Goal: Information Seeking & Learning: Learn about a topic

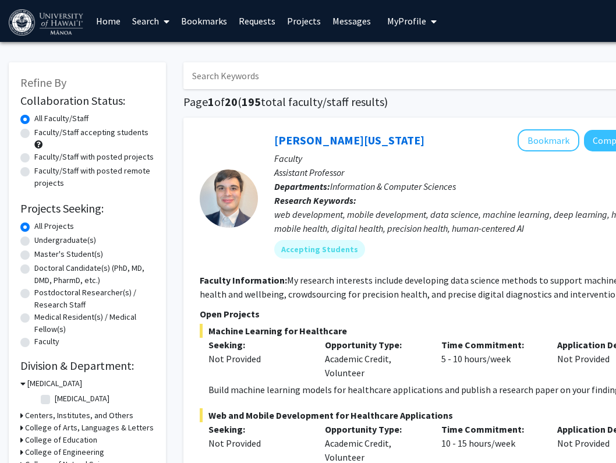
scroll to position [8, 0]
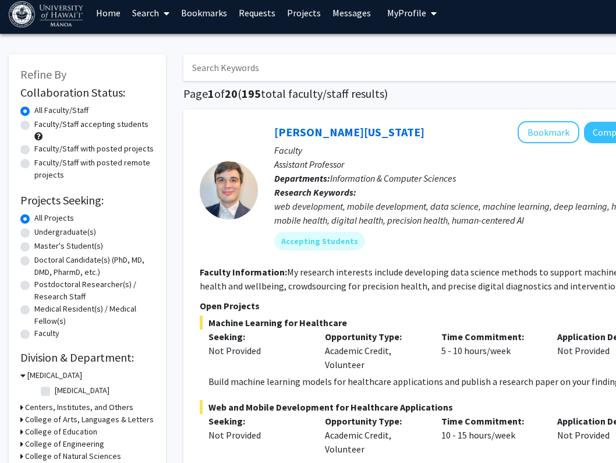
click at [34, 238] on label "Undergraduate(s)" at bounding box center [65, 232] width 62 height 12
click at [34, 233] on input "Undergraduate(s)" at bounding box center [38, 230] width 8 height 8
radio input "true"
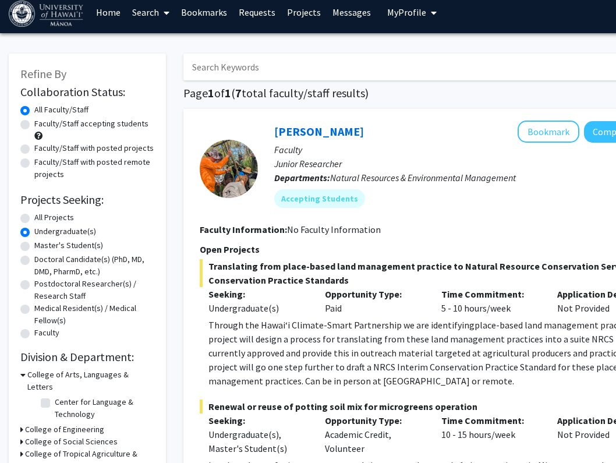
scroll to position [19, 0]
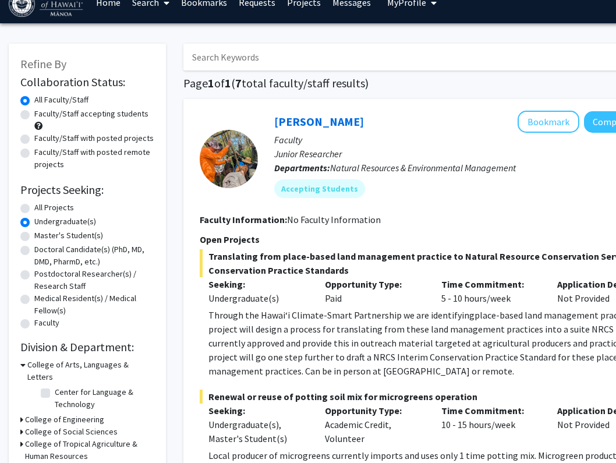
click at [34, 112] on label "Faculty/Staff accepting students" at bounding box center [91, 114] width 114 height 12
click at [34, 112] on input "Faculty/Staff accepting students" at bounding box center [38, 112] width 8 height 8
radio input "true"
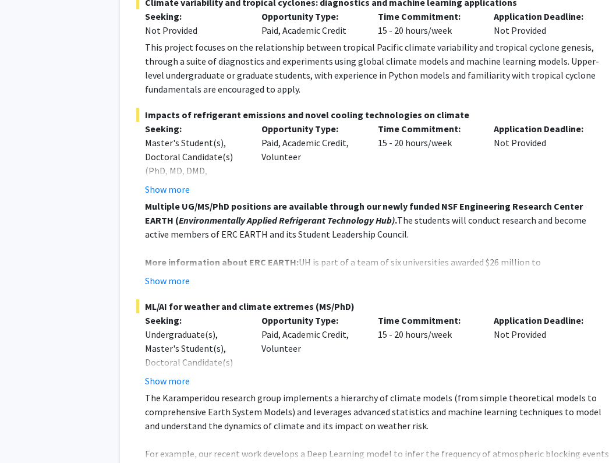
scroll to position [2527, 63]
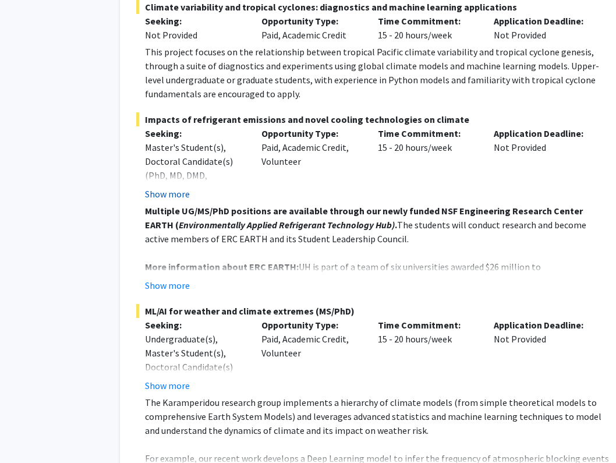
click at [180, 187] on button "Show more" at bounding box center [167, 194] width 45 height 14
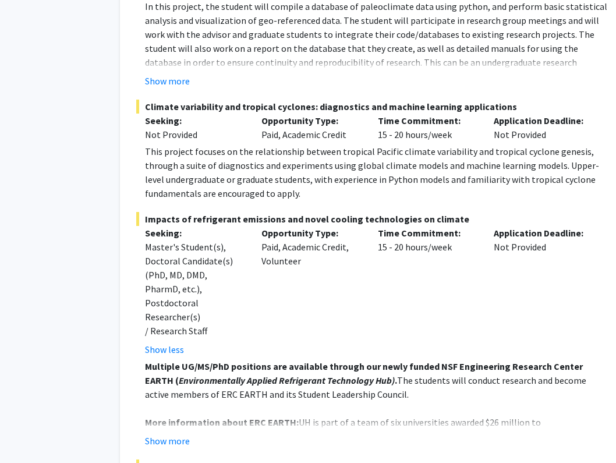
scroll to position [2429, 63]
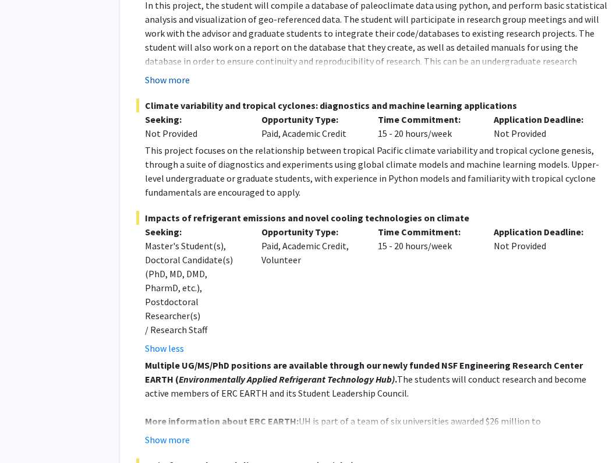
click at [175, 73] on button "Show more" at bounding box center [167, 80] width 45 height 14
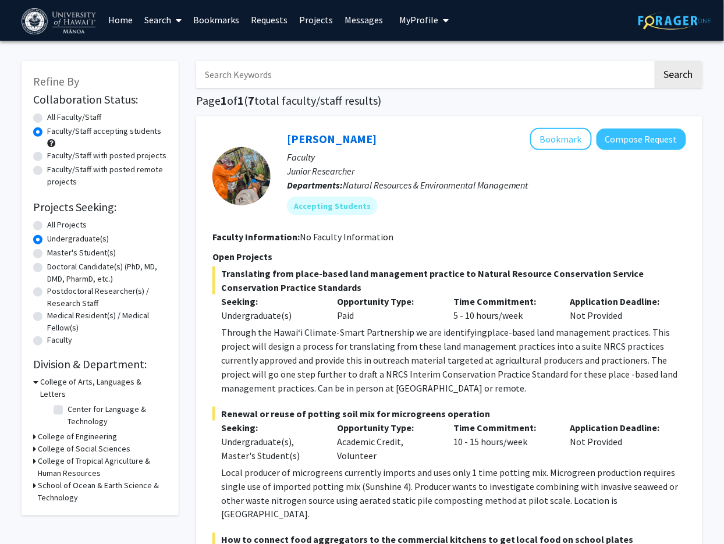
scroll to position [0, 0]
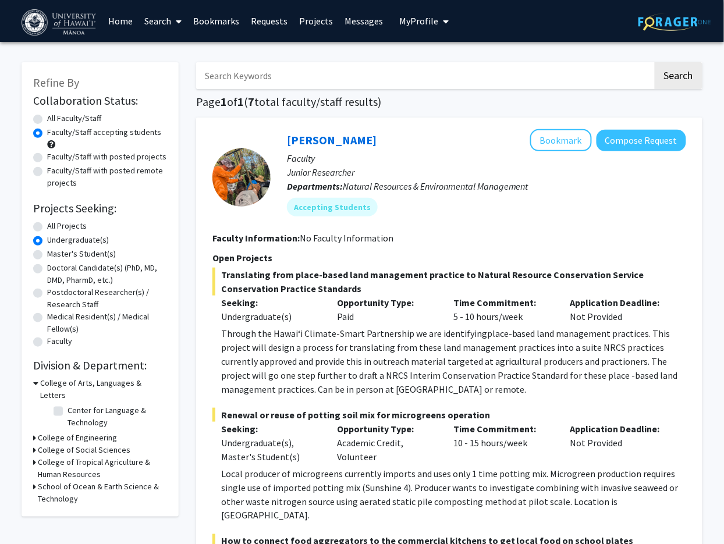
click at [36, 462] on div "School of Ocean & Earth Science & Technology" at bounding box center [100, 493] width 134 height 24
click at [44, 462] on h3 "School of Ocean & Earth Science & Technology" at bounding box center [102, 493] width 129 height 24
click at [67, 462] on label "(Select All)" at bounding box center [85, 514] width 37 height 12
click at [67, 462] on input "(Select All)" at bounding box center [71, 512] width 8 height 8
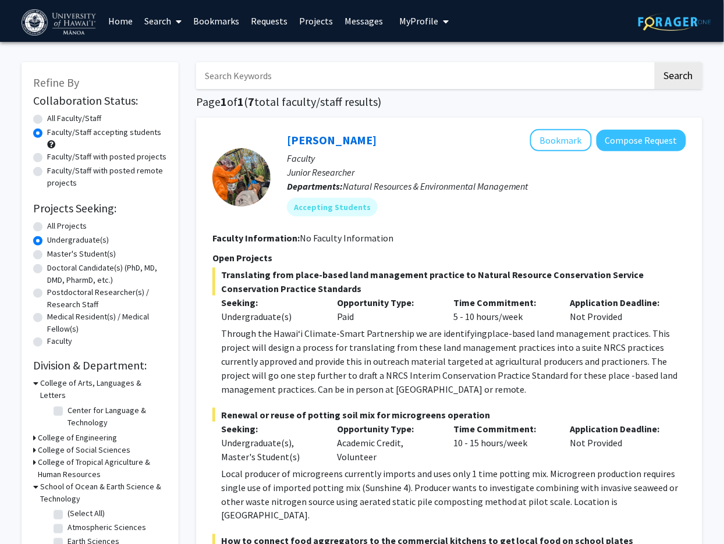
checkbox input "true"
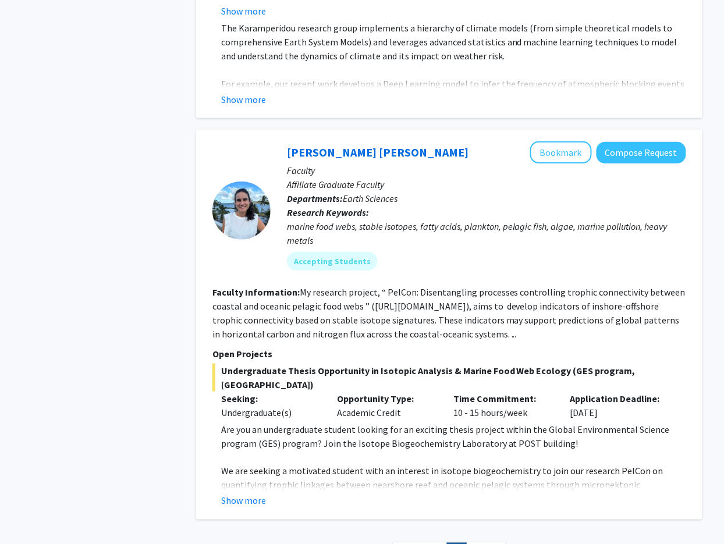
scroll to position [1083, 0]
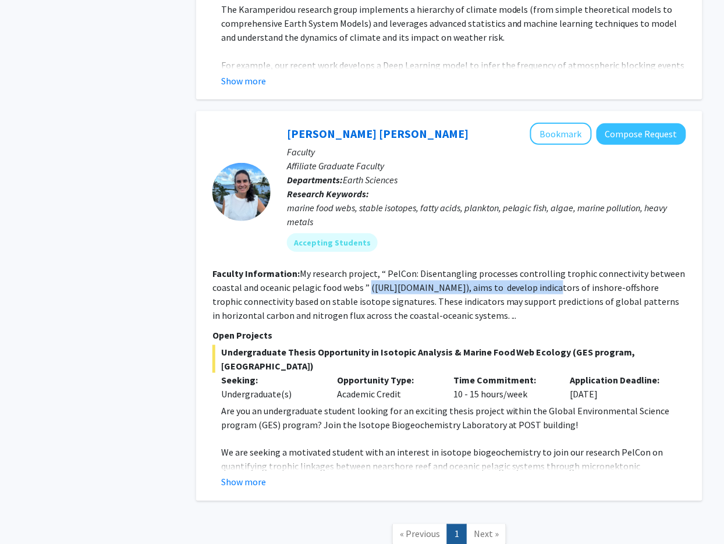
drag, startPoint x: 367, startPoint y: 277, endPoint x: 552, endPoint y: 278, distance: 185.0
click at [340, 278] on fg-read-more "My research project, “ PelCon: Disentangling processes controlling trophic conn…" at bounding box center [448, 295] width 473 height 54
click at [340, 279] on fg-read-more "My research project, “ PelCon: Disentangling processes controlling trophic conn…" at bounding box center [448, 295] width 473 height 54
drag, startPoint x: 370, startPoint y: 278, endPoint x: 551, endPoint y: 276, distance: 181.0
click at [340, 276] on fg-read-more "My research project, “ PelCon: Disentangling processes controlling trophic conn…" at bounding box center [448, 295] width 473 height 54
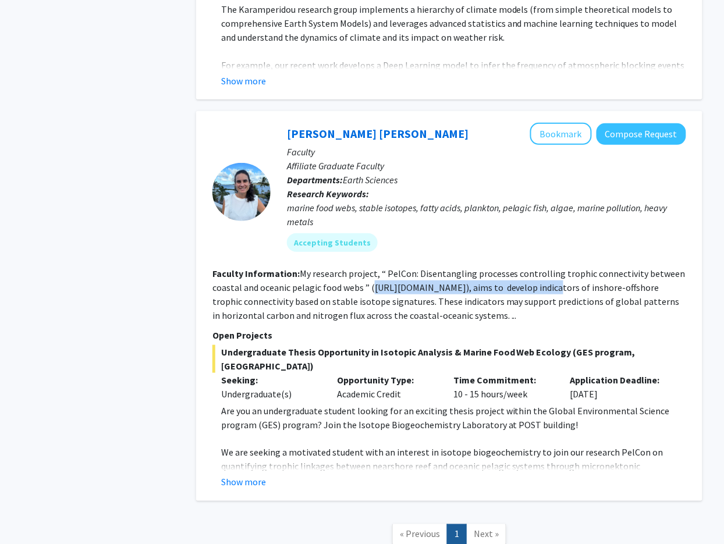
copy fg-read-more "[URL][DOMAIN_NAME]"
click at [340, 123] on button "Bookmark" at bounding box center [561, 134] width 62 height 22
